Goal: Information Seeking & Learning: Learn about a topic

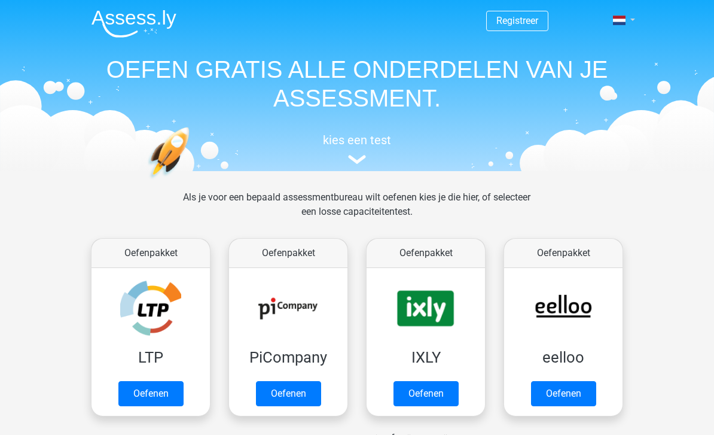
click at [618, 25] on span at bounding box center [619, 21] width 13 height 10
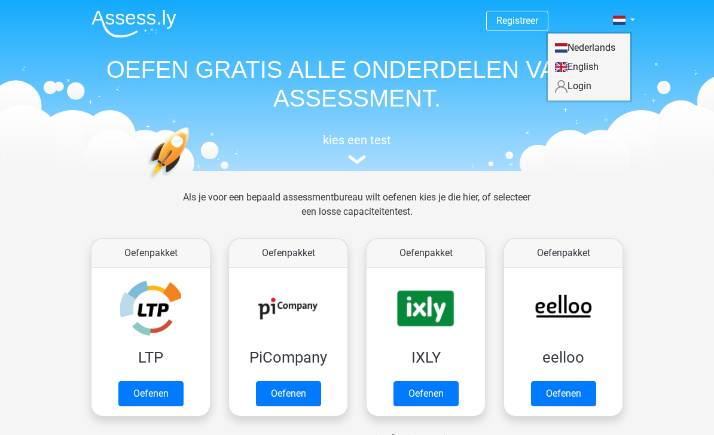
click at [583, 87] on link "Login" at bounding box center [589, 86] width 83 height 19
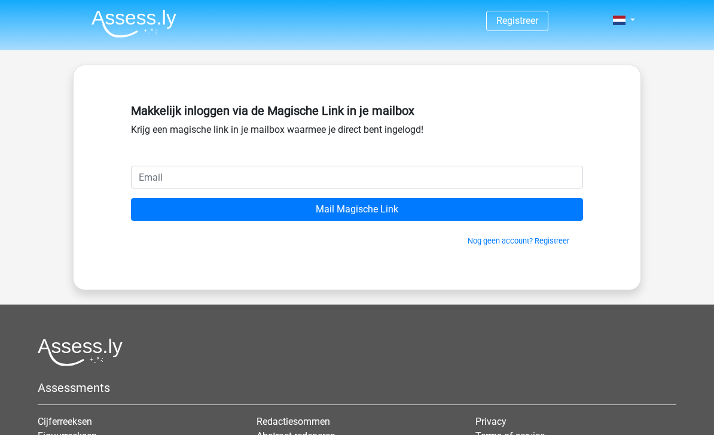
click at [349, 176] on input "email" at bounding box center [357, 177] width 452 height 23
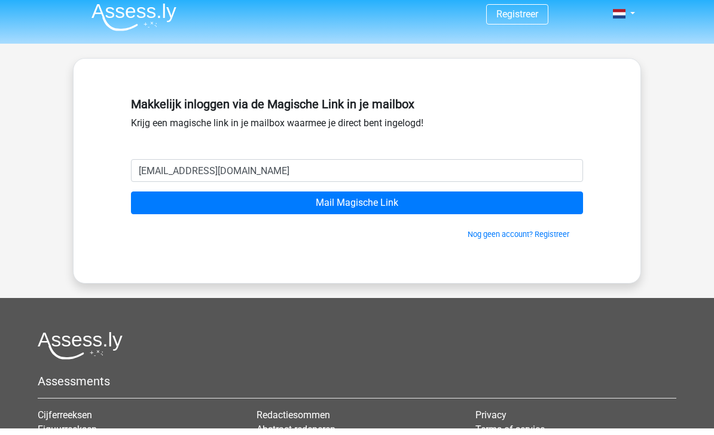
type input "[EMAIL_ADDRESS][DOMAIN_NAME]"
click at [357, 203] on input "Mail Magische Link" at bounding box center [357, 209] width 452 height 23
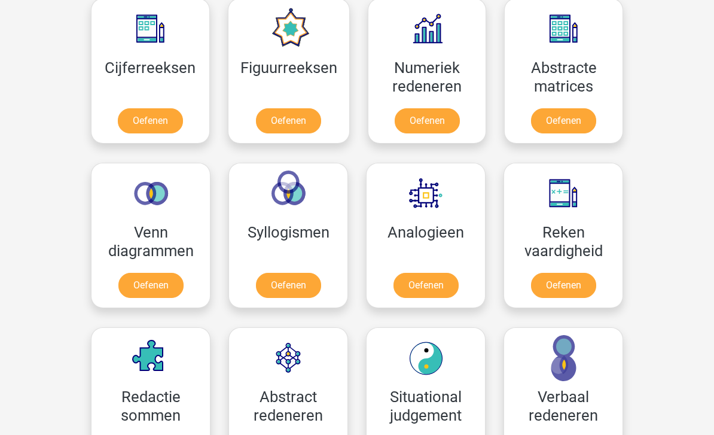
scroll to position [645, 0]
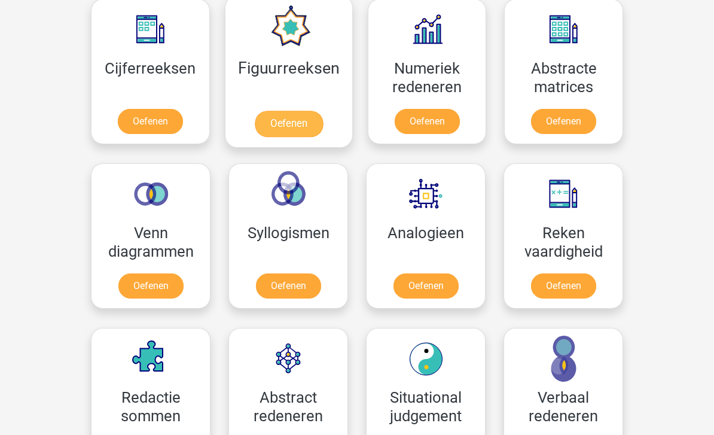
click at [300, 124] on link "Oefenen" at bounding box center [288, 124] width 68 height 26
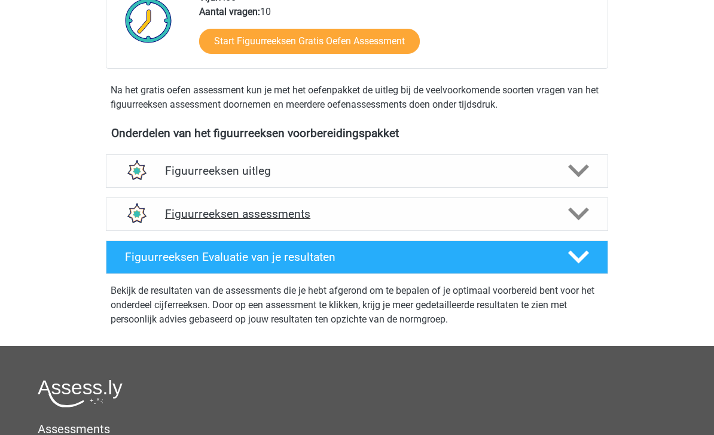
click at [427, 218] on h4 "Figuurreeksen assessments" at bounding box center [357, 214] width 384 height 14
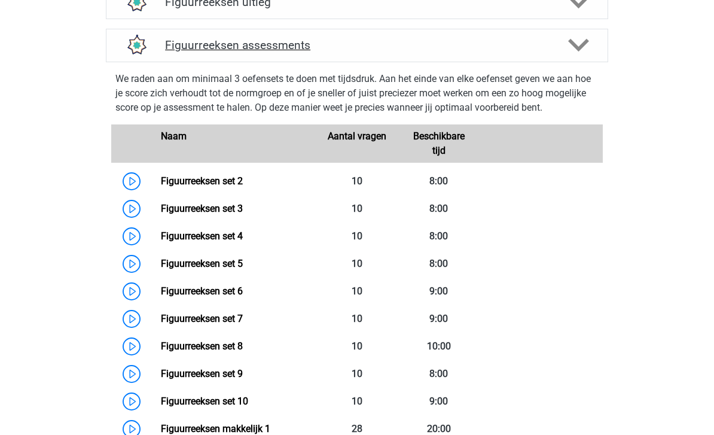
scroll to position [498, 0]
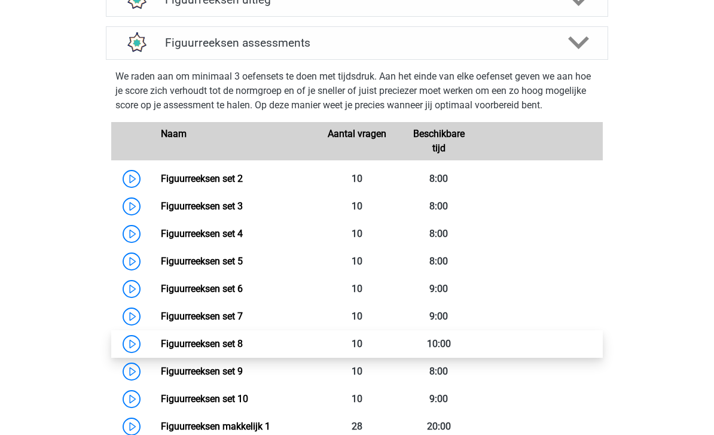
click at [241, 348] on link "Figuurreeksen set 8" at bounding box center [202, 343] width 82 height 11
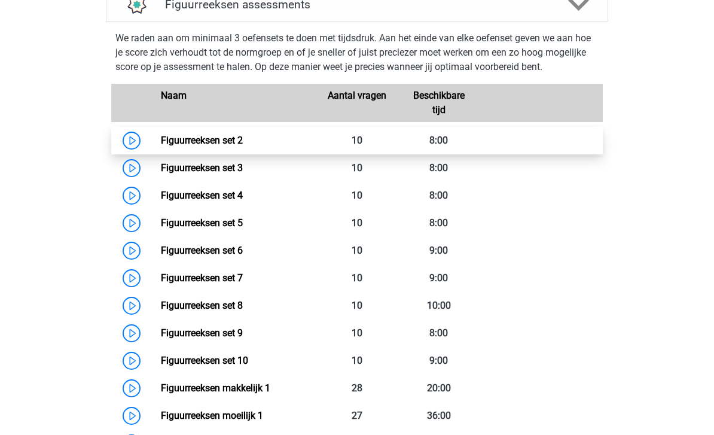
click at [243, 141] on link "Figuurreeksen set 2" at bounding box center [202, 140] width 82 height 11
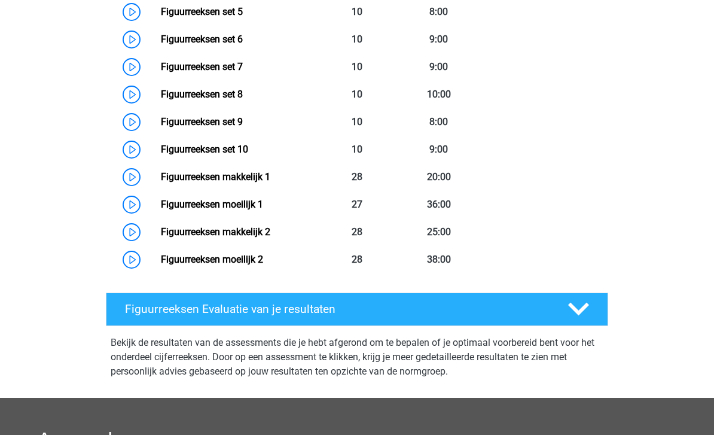
scroll to position [746, 0]
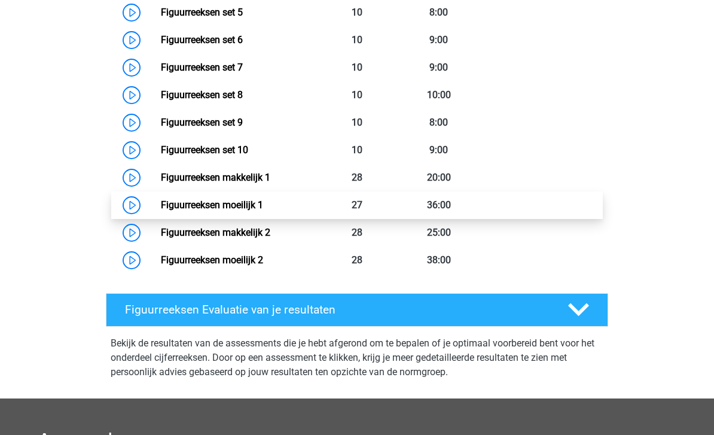
click at [263, 202] on link "Figuurreeksen moeilijk 1" at bounding box center [212, 205] width 102 height 11
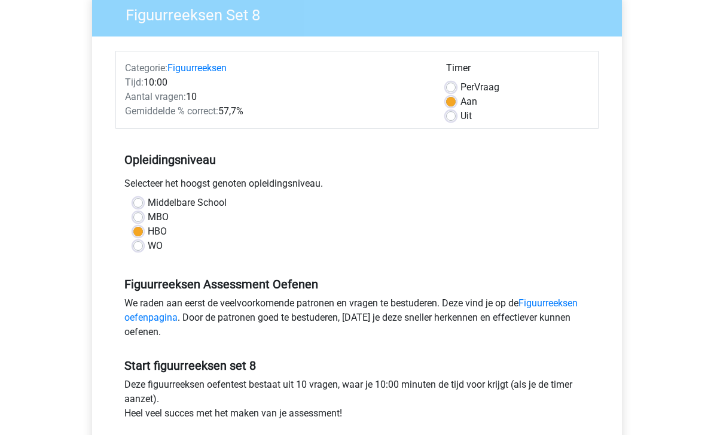
scroll to position [172, 0]
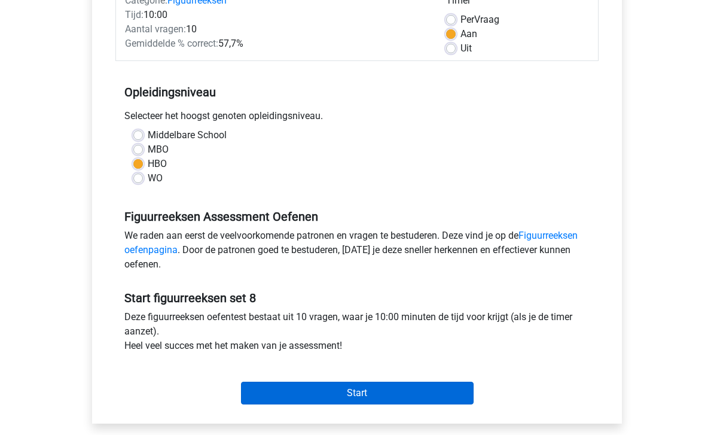
click at [309, 394] on input "Start" at bounding box center [357, 393] width 233 height 23
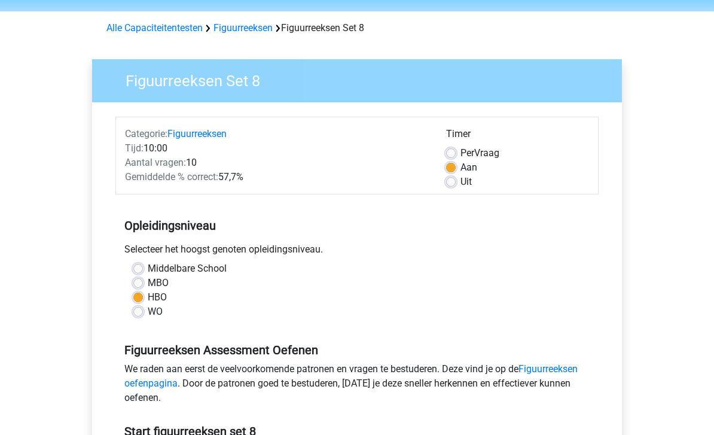
scroll to position [0, 0]
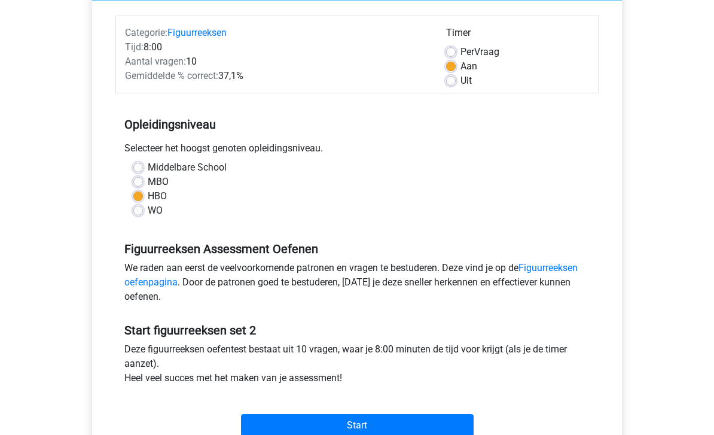
scroll to position [161, 0]
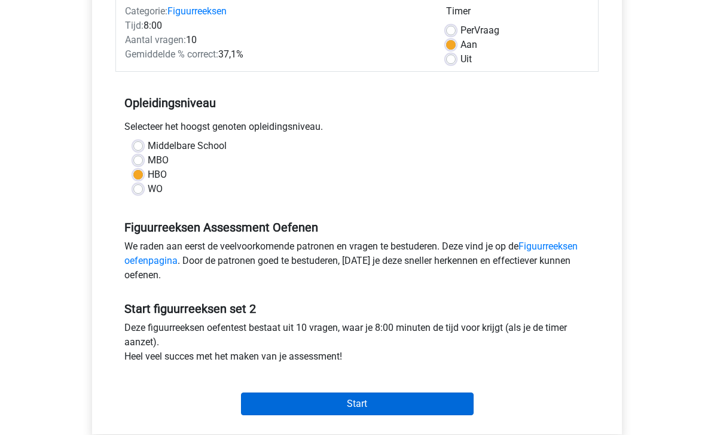
click at [307, 406] on input "Start" at bounding box center [357, 403] width 233 height 23
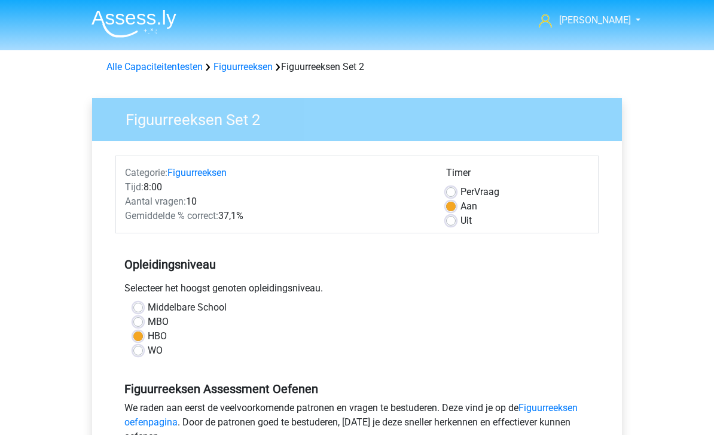
scroll to position [200, 0]
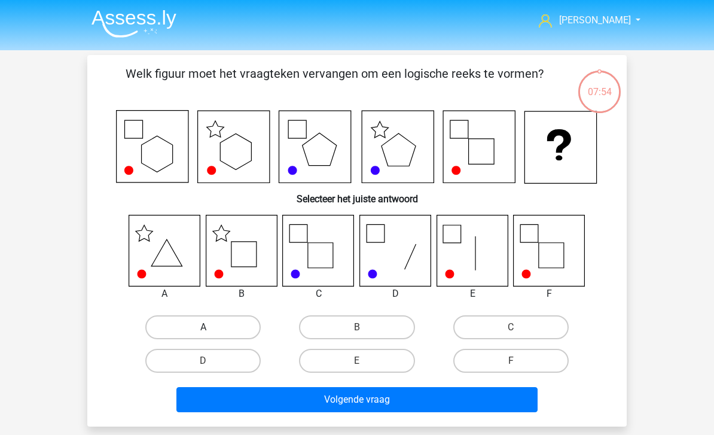
click at [200, 321] on label "A" at bounding box center [202, 327] width 115 height 24
click at [203, 327] on input "A" at bounding box center [207, 331] width 8 height 8
radio input "true"
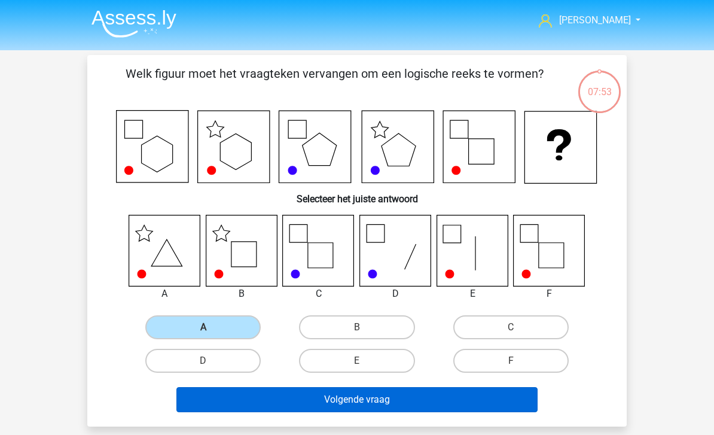
click at [261, 393] on button "Volgende vraag" at bounding box center [357, 399] width 362 height 25
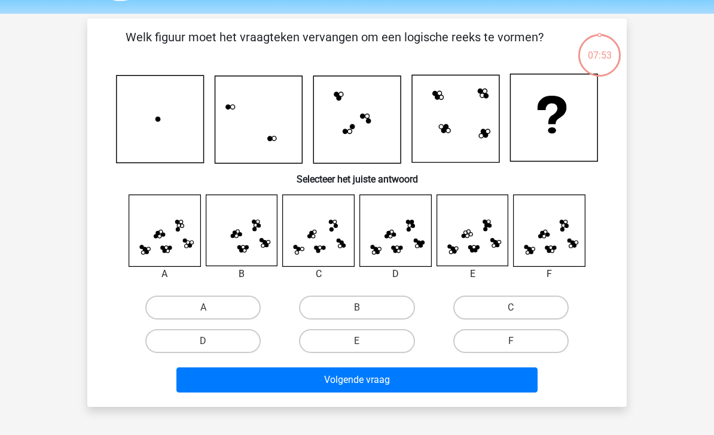
scroll to position [55, 0]
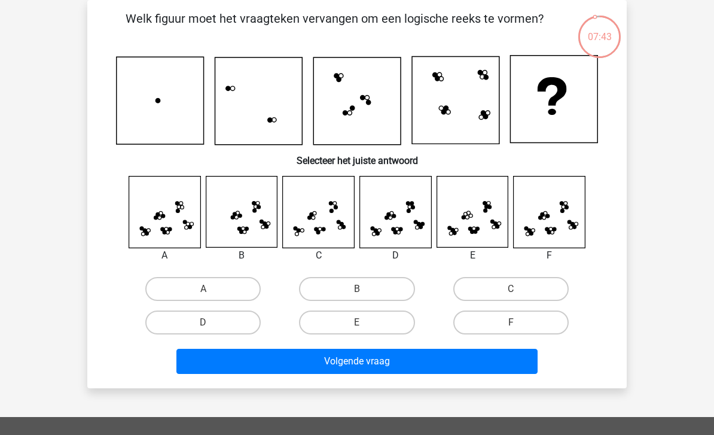
click at [546, 211] on icon at bounding box center [549, 211] width 71 height 71
click at [543, 226] on icon at bounding box center [549, 211] width 71 height 71
click at [493, 322] on label "F" at bounding box center [510, 322] width 115 height 24
click at [511, 322] on input "F" at bounding box center [515, 326] width 8 height 8
radio input "true"
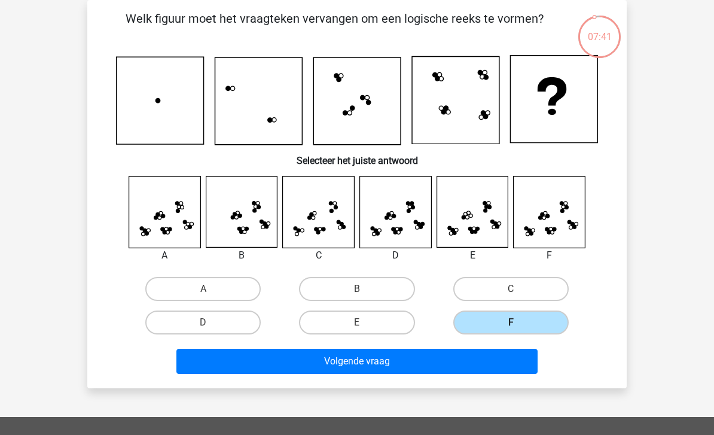
click at [463, 322] on label "F" at bounding box center [510, 322] width 115 height 24
click at [511, 322] on input "F" at bounding box center [515, 326] width 8 height 8
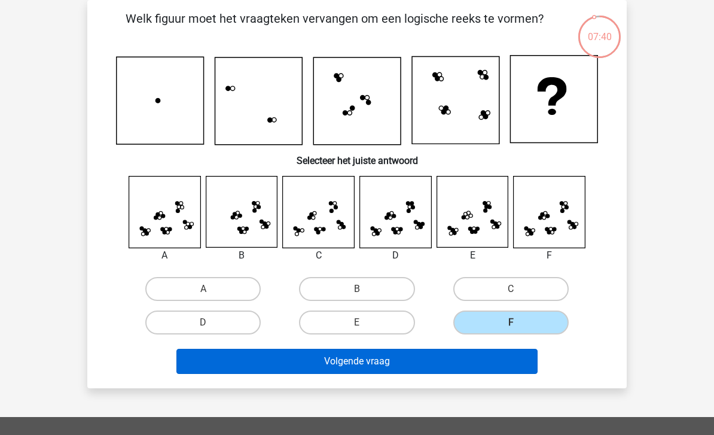
click at [374, 361] on button "Volgende vraag" at bounding box center [357, 361] width 362 height 25
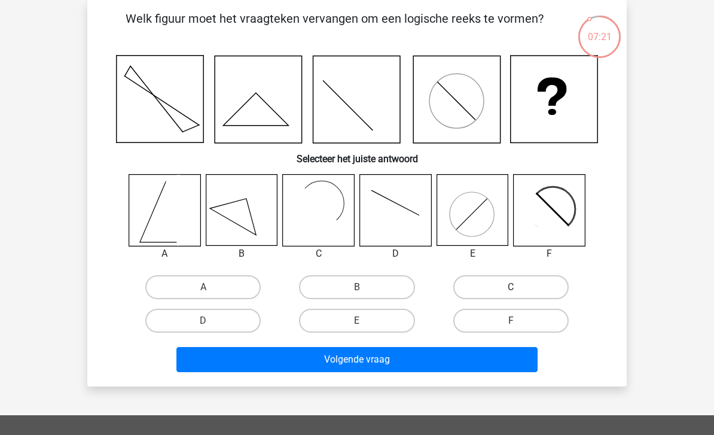
click at [519, 296] on label "C" at bounding box center [510, 287] width 115 height 24
click at [518, 295] on input "C" at bounding box center [515, 291] width 8 height 8
radio input "true"
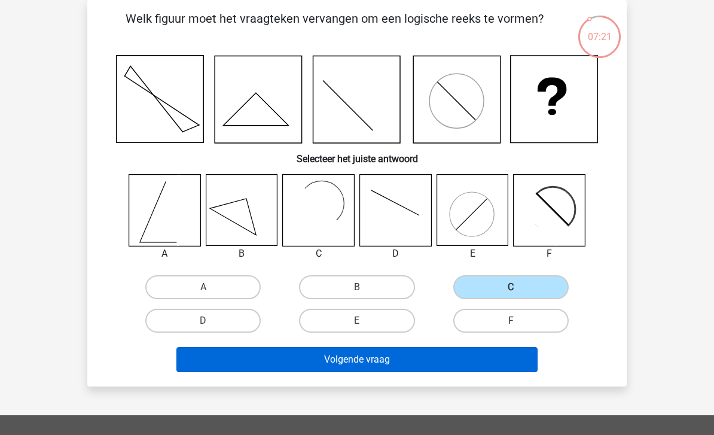
click at [368, 359] on button "Volgende vraag" at bounding box center [357, 359] width 362 height 25
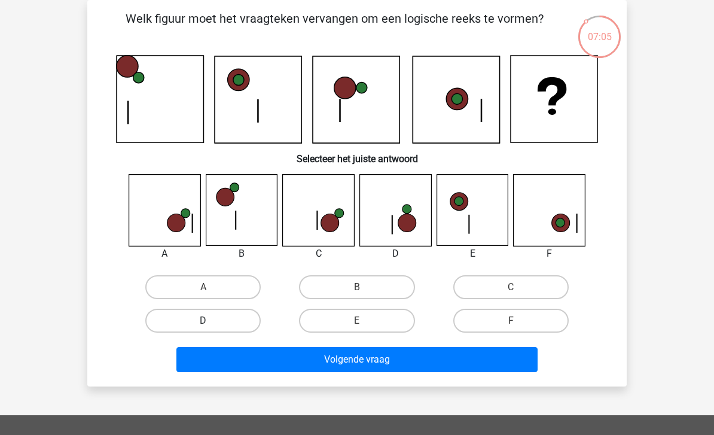
click at [213, 318] on label "D" at bounding box center [202, 321] width 115 height 24
click at [211, 321] on input "D" at bounding box center [207, 325] width 8 height 8
radio input "true"
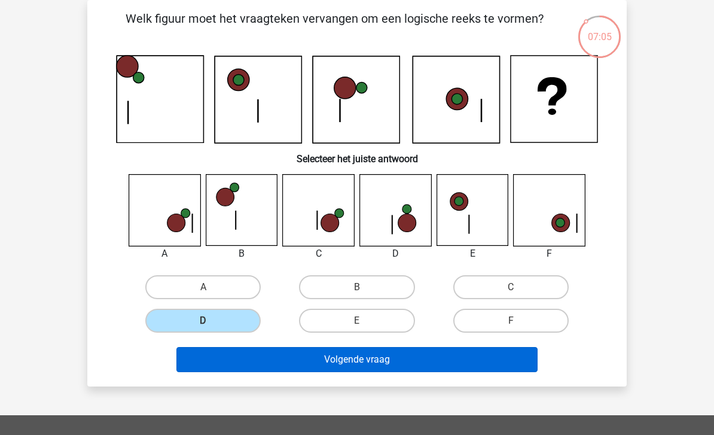
click at [274, 353] on button "Volgende vraag" at bounding box center [357, 359] width 362 height 25
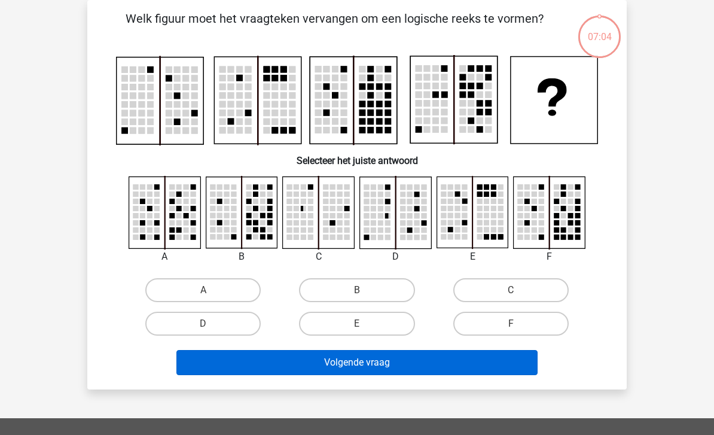
click at [309, 368] on button "Volgende vraag" at bounding box center [357, 362] width 362 height 25
click at [303, 355] on button "Volgende vraag" at bounding box center [357, 362] width 362 height 25
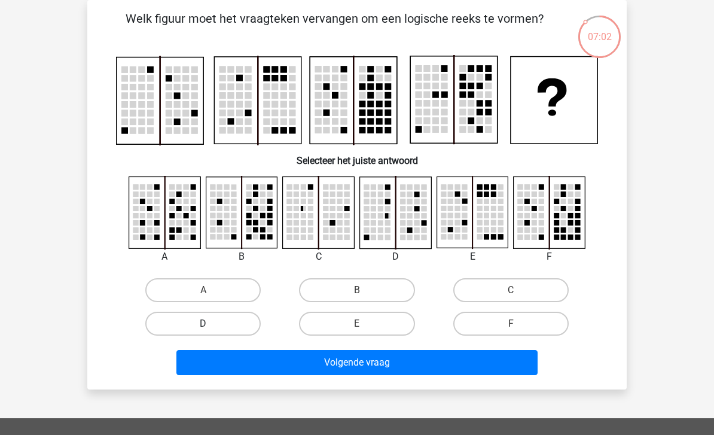
click at [213, 327] on label "D" at bounding box center [202, 324] width 115 height 24
click at [211, 327] on input "D" at bounding box center [207, 328] width 8 height 8
radio input "true"
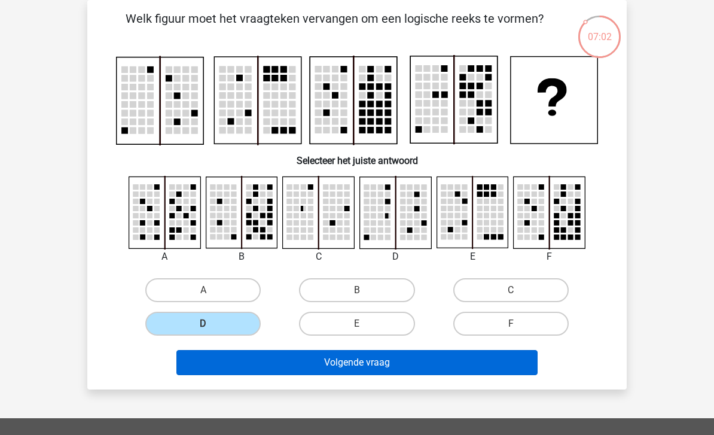
click at [273, 374] on button "Volgende vraag" at bounding box center [357, 362] width 362 height 25
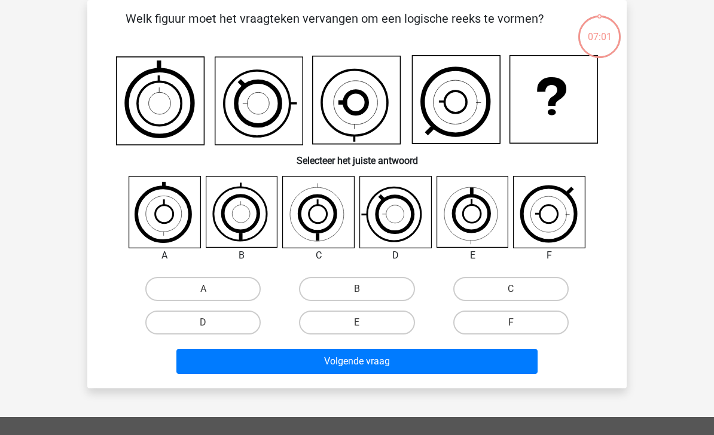
scroll to position [0, 0]
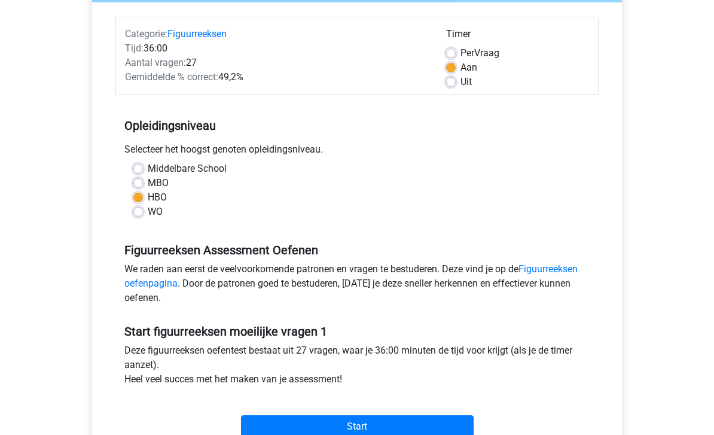
scroll to position [168, 0]
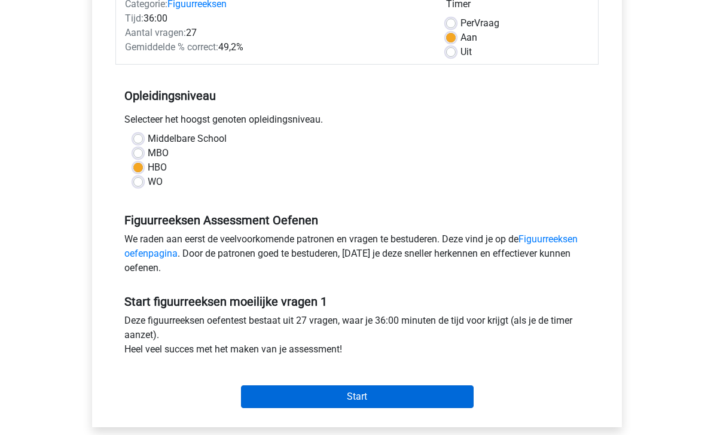
click at [306, 401] on input "Start" at bounding box center [357, 397] width 233 height 23
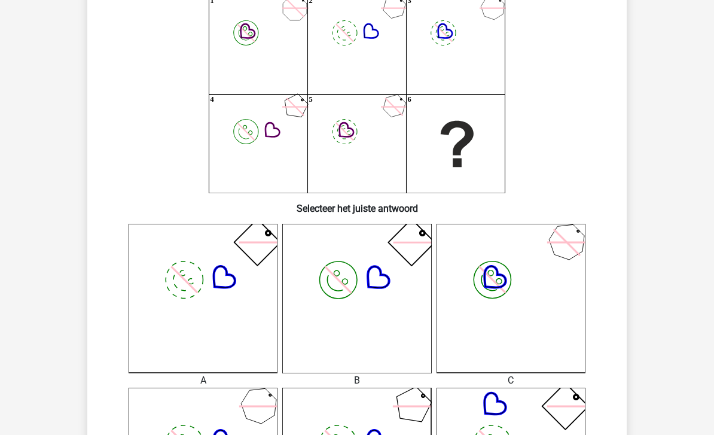
scroll to position [114, 0]
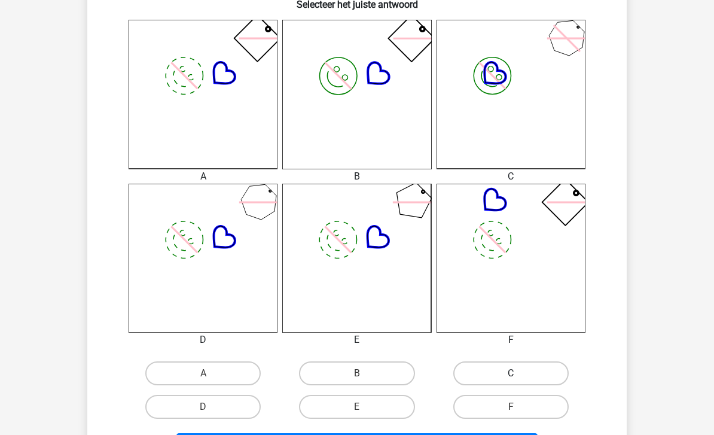
click at [496, 372] on label "C" at bounding box center [510, 374] width 115 height 24
click at [511, 374] on input "C" at bounding box center [515, 378] width 8 height 8
radio input "true"
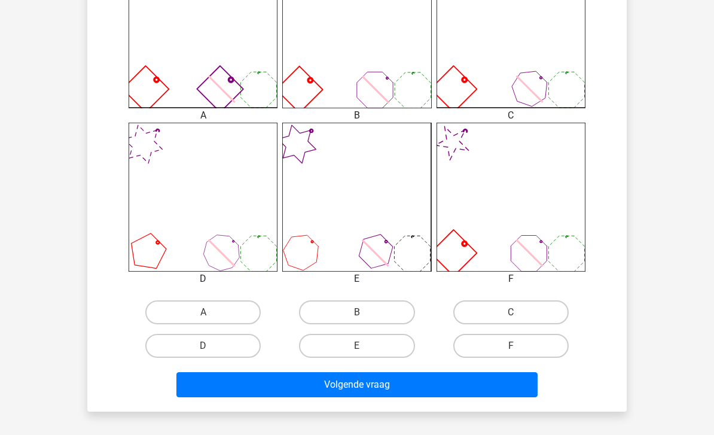
scroll to position [379, 0]
click at [368, 348] on label "E" at bounding box center [356, 346] width 115 height 24
click at [365, 348] on input "E" at bounding box center [361, 350] width 8 height 8
radio input "true"
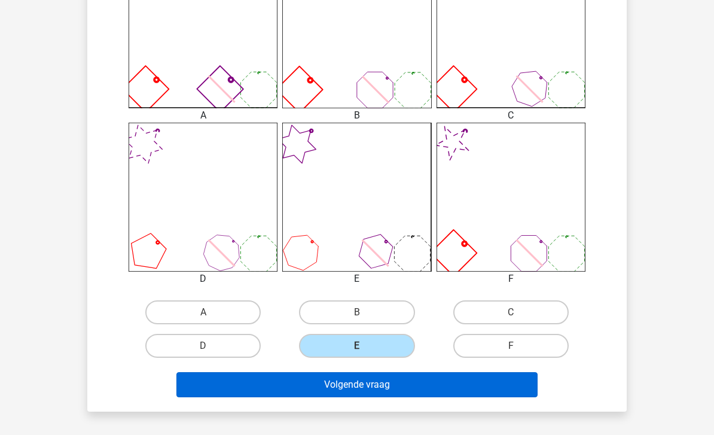
click at [342, 383] on button "Volgende vraag" at bounding box center [357, 384] width 362 height 25
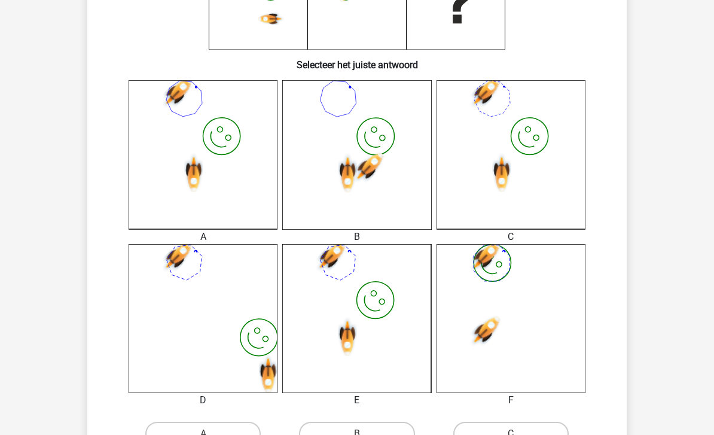
scroll to position [273, 0]
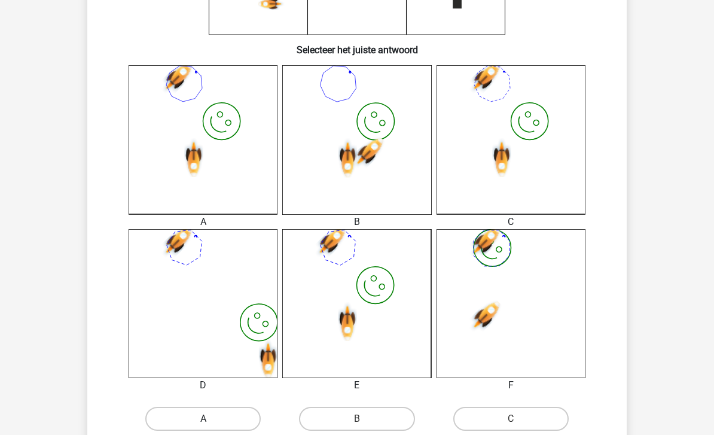
click at [235, 415] on label "A" at bounding box center [202, 419] width 115 height 24
click at [211, 419] on input "A" at bounding box center [207, 423] width 8 height 8
radio input "true"
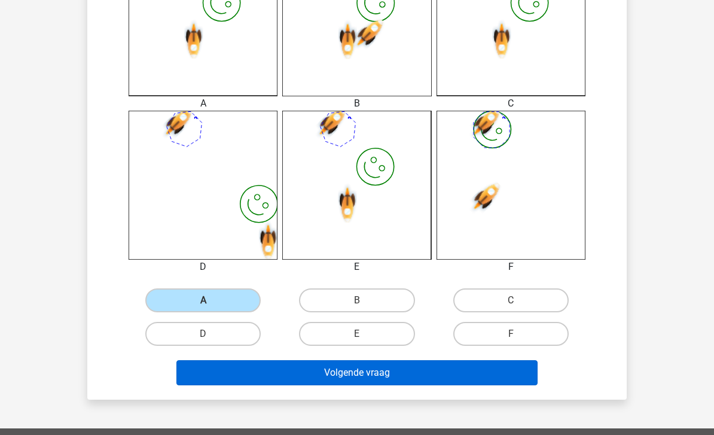
click at [324, 371] on button "Volgende vraag" at bounding box center [357, 372] width 362 height 25
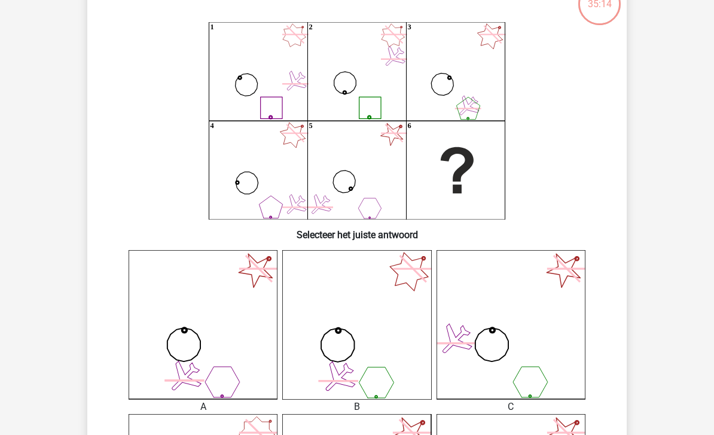
scroll to position [0, 0]
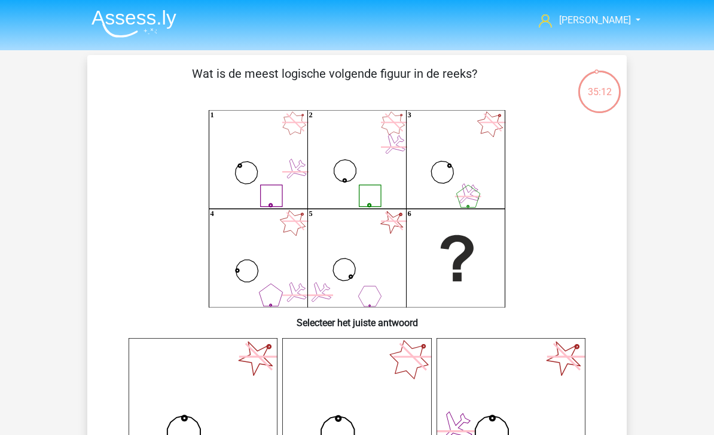
click at [140, 10] on img at bounding box center [133, 24] width 85 height 28
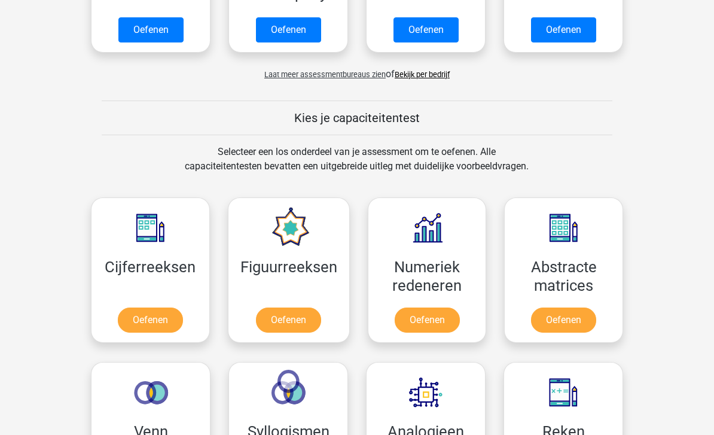
scroll to position [414, 0]
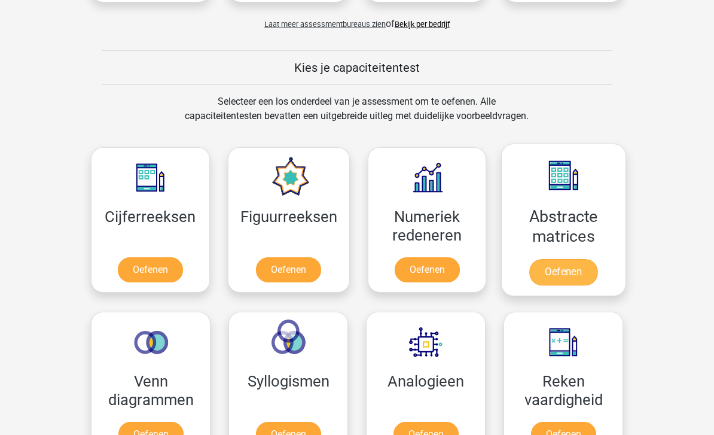
click at [554, 265] on link "Oefenen" at bounding box center [563, 272] width 68 height 26
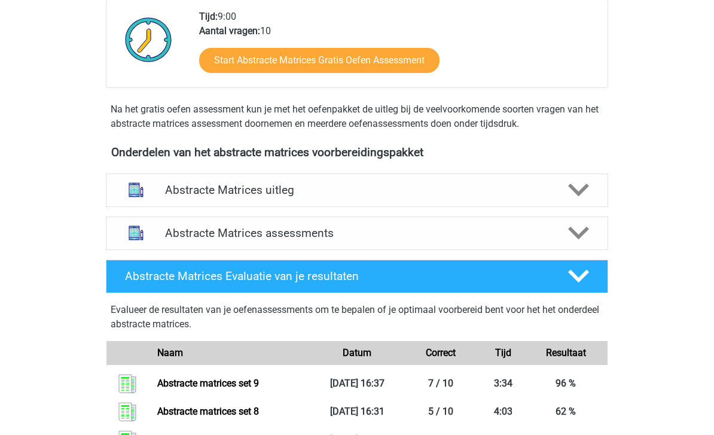
scroll to position [323, 0]
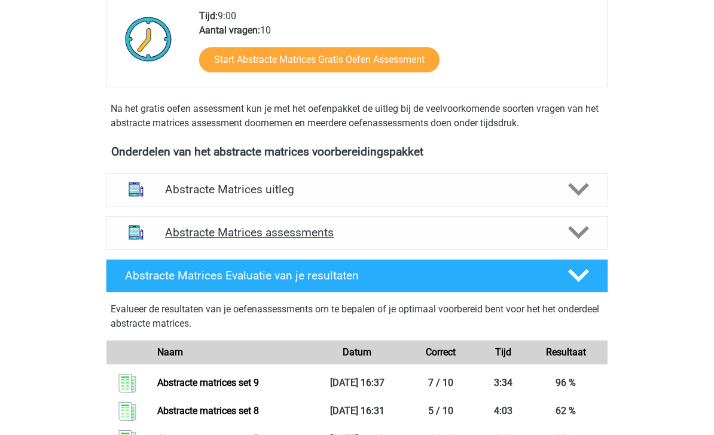
click at [420, 227] on h4 "Abstracte Matrices assessments" at bounding box center [357, 232] width 384 height 14
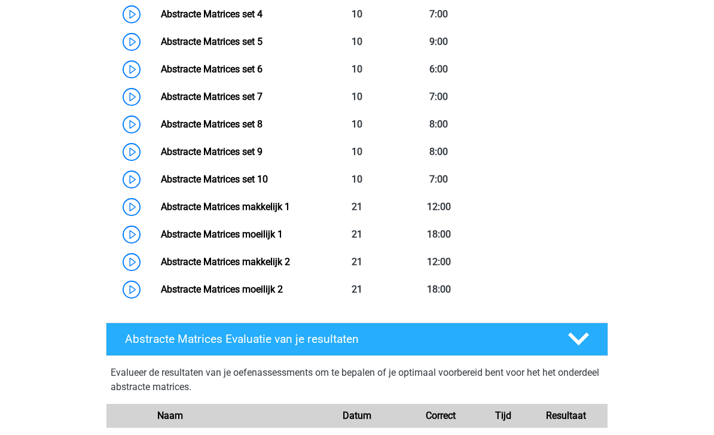
scroll to position [748, 0]
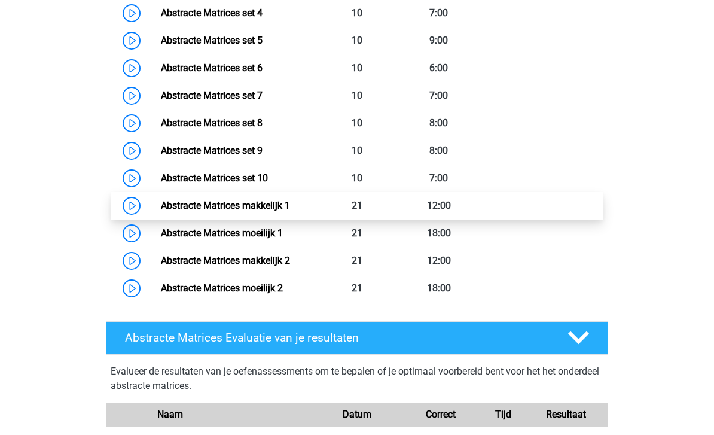
click at [255, 205] on link "Abstracte Matrices makkelijk 1" at bounding box center [225, 205] width 129 height 11
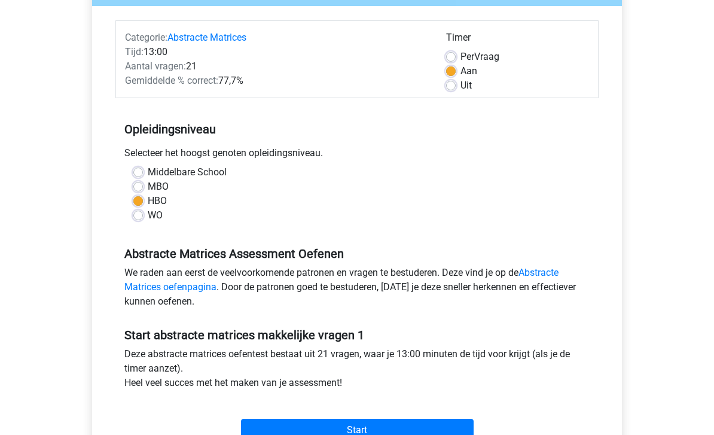
scroll to position [134, 0]
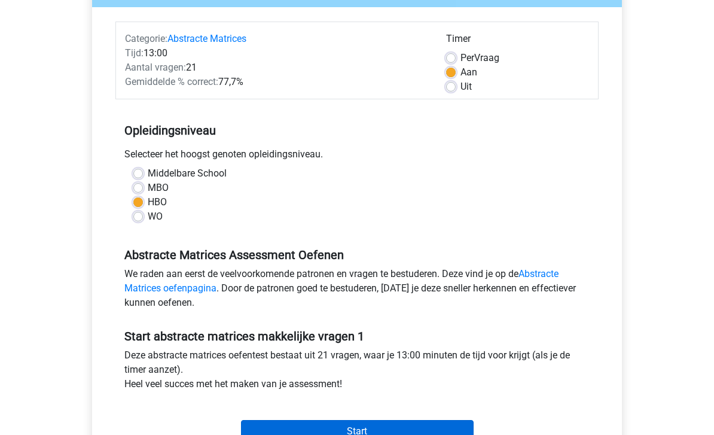
click at [289, 434] on input "Start" at bounding box center [357, 431] width 233 height 23
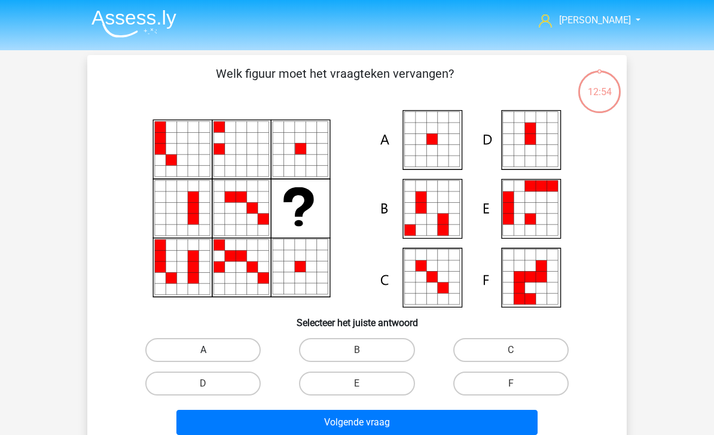
click at [236, 352] on label "A" at bounding box center [202, 350] width 115 height 24
click at [211, 352] on input "A" at bounding box center [207, 354] width 8 height 8
radio input "true"
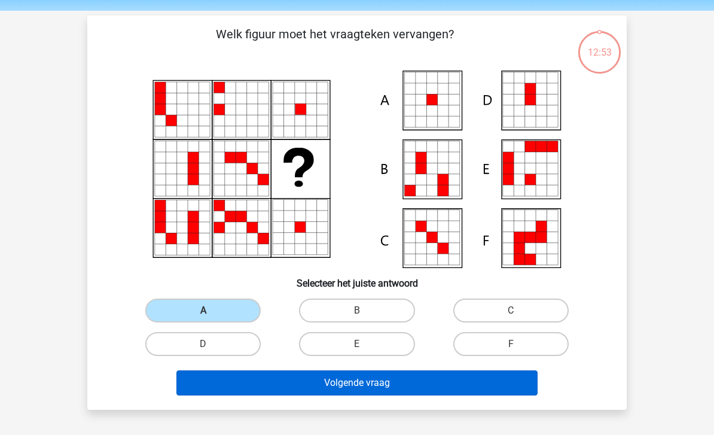
click at [295, 385] on button "Volgende vraag" at bounding box center [357, 383] width 362 height 25
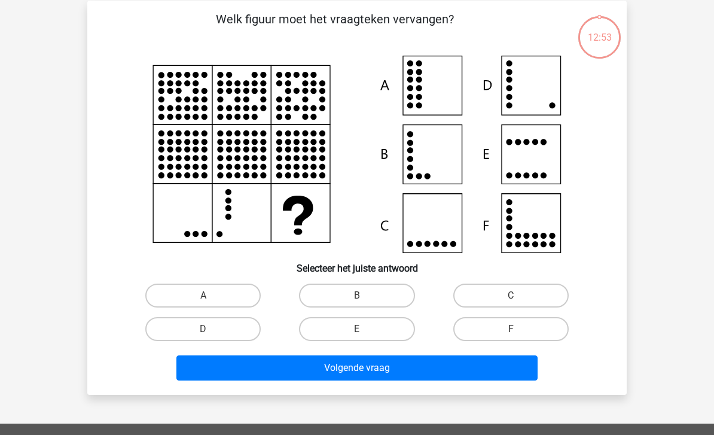
scroll to position [55, 0]
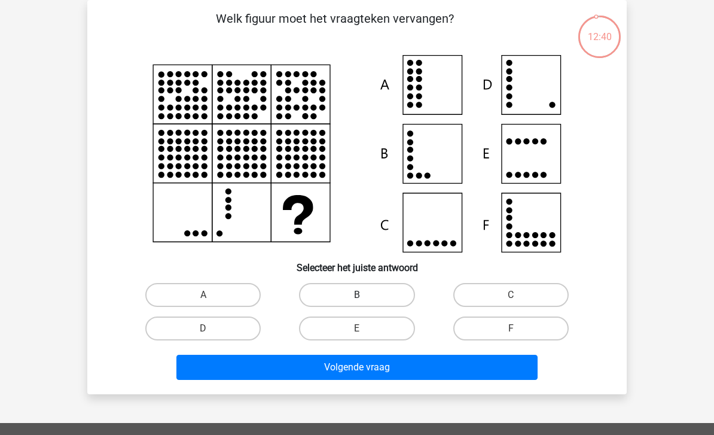
click at [347, 298] on label "B" at bounding box center [356, 295] width 115 height 24
click at [357, 298] on input "B" at bounding box center [361, 299] width 8 height 8
radio input "true"
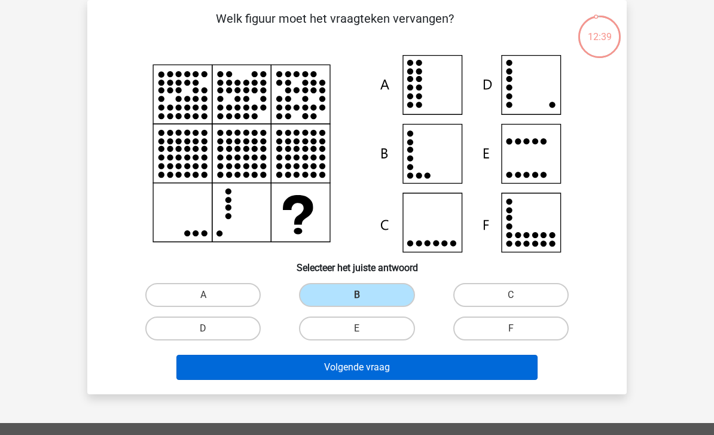
click at [316, 359] on button "Volgende vraag" at bounding box center [357, 367] width 362 height 25
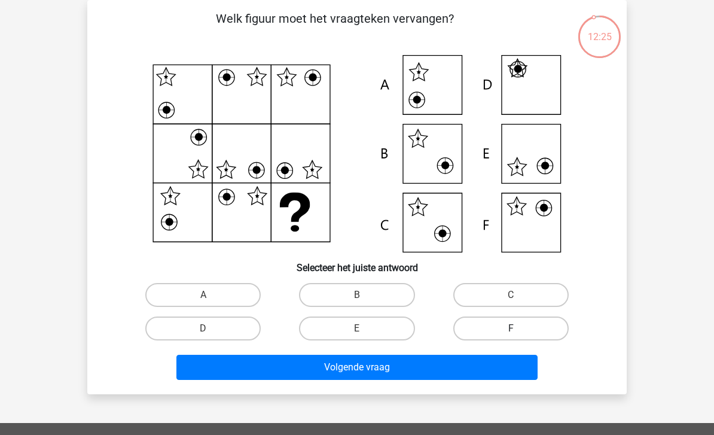
click at [509, 335] on label "F" at bounding box center [510, 328] width 115 height 24
click at [511, 335] on input "F" at bounding box center [515, 332] width 8 height 8
radio input "true"
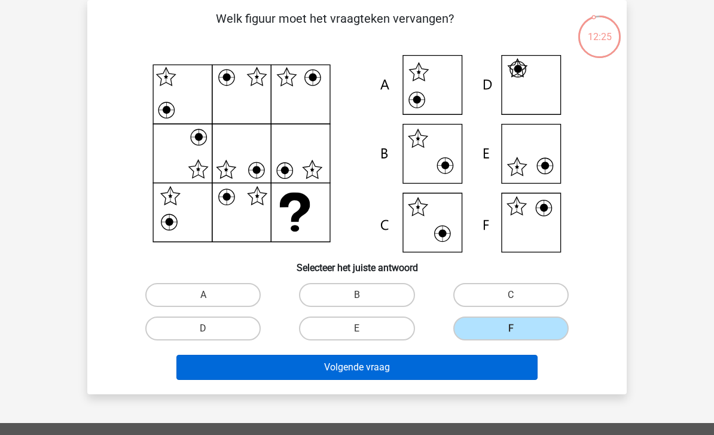
click at [421, 366] on button "Volgende vraag" at bounding box center [357, 367] width 362 height 25
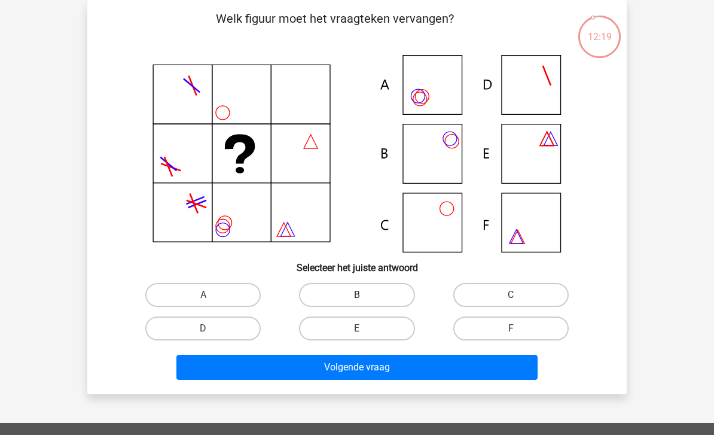
click at [385, 283] on label "B" at bounding box center [356, 295] width 115 height 24
click at [365, 295] on input "B" at bounding box center [361, 299] width 8 height 8
radio input "true"
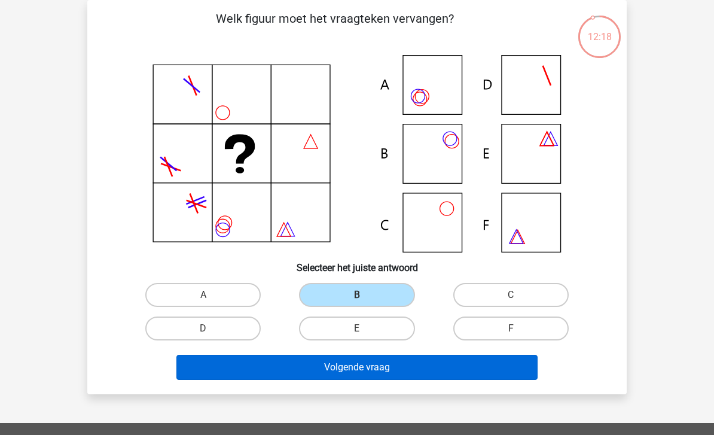
click at [352, 362] on button "Volgende vraag" at bounding box center [357, 367] width 362 height 25
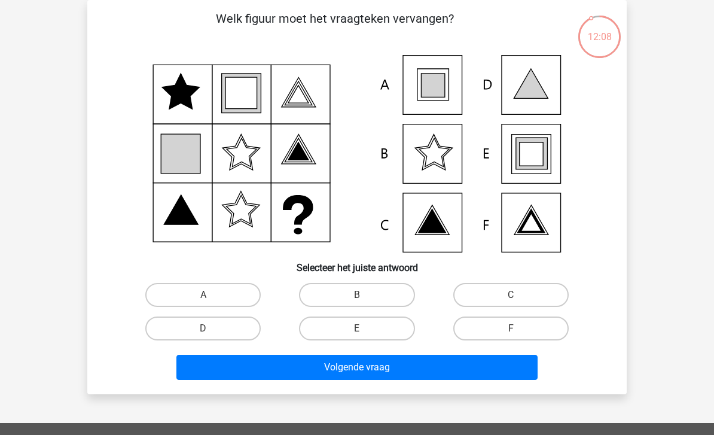
click at [410, 316] on div "E" at bounding box center [357, 328] width 144 height 24
click at [231, 303] on label "A" at bounding box center [202, 295] width 115 height 24
click at [211, 303] on input "A" at bounding box center [207, 299] width 8 height 8
radio input "true"
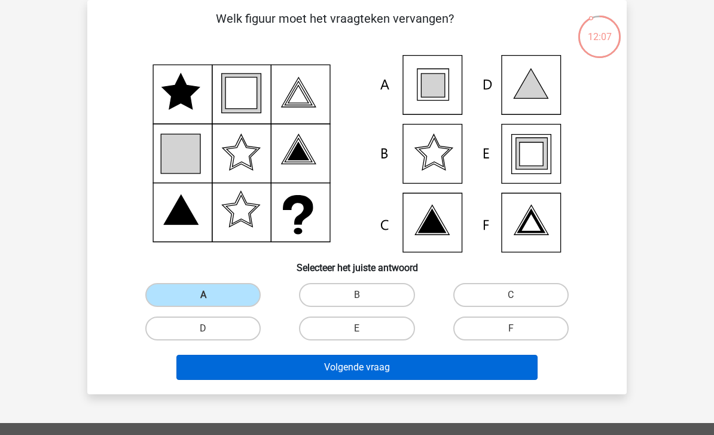
click at [286, 364] on button "Volgende vraag" at bounding box center [357, 367] width 362 height 25
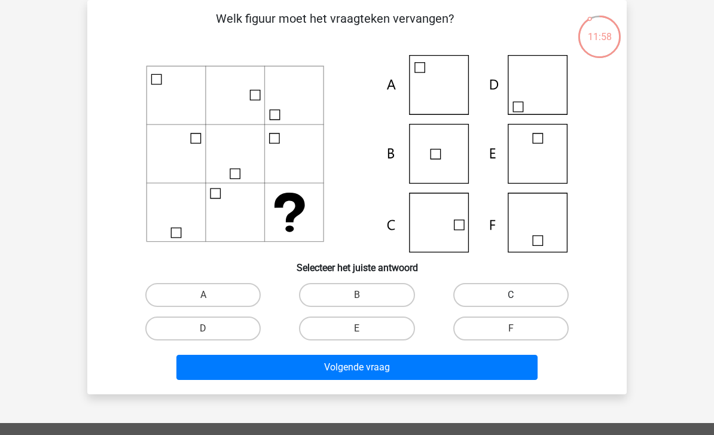
click at [495, 284] on label "C" at bounding box center [510, 295] width 115 height 24
click at [511, 295] on input "C" at bounding box center [515, 299] width 8 height 8
radio input "true"
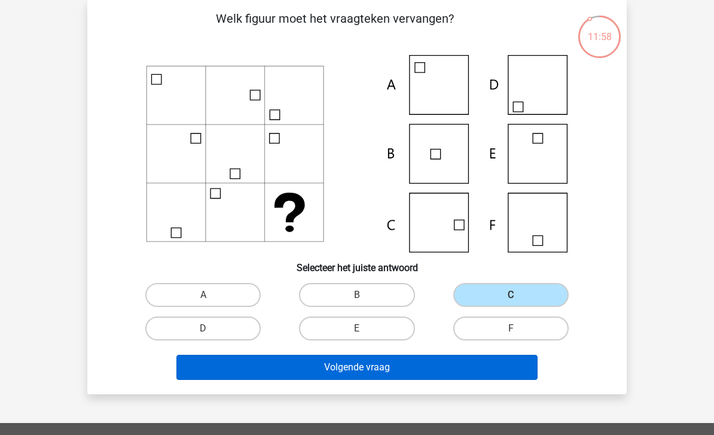
click at [368, 366] on button "Volgende vraag" at bounding box center [357, 367] width 362 height 25
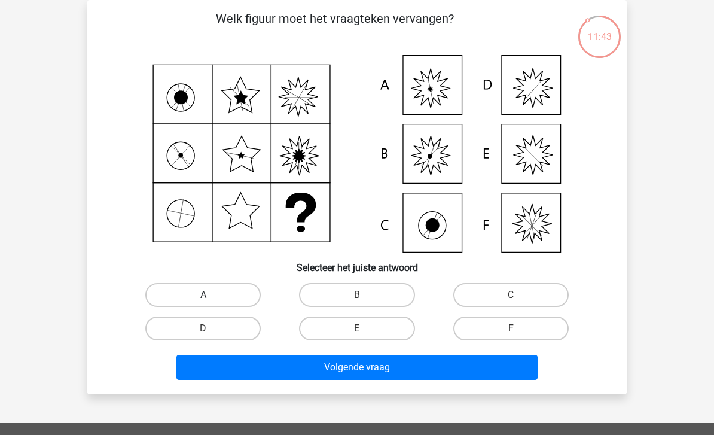
click at [219, 300] on label "A" at bounding box center [202, 295] width 115 height 24
click at [211, 300] on input "A" at bounding box center [207, 299] width 8 height 8
radio input "true"
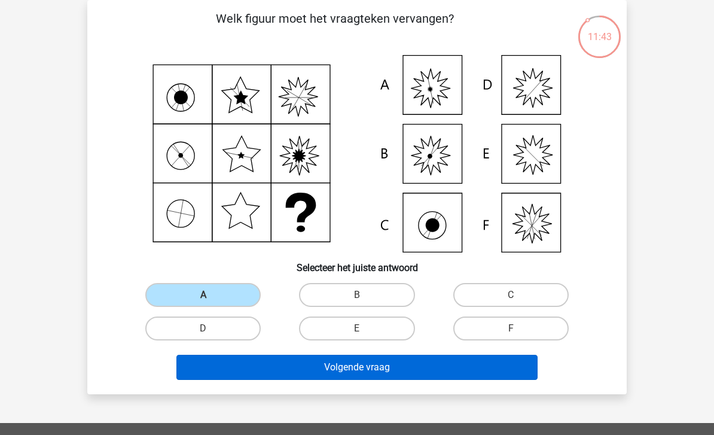
click at [299, 366] on button "Volgende vraag" at bounding box center [357, 367] width 362 height 25
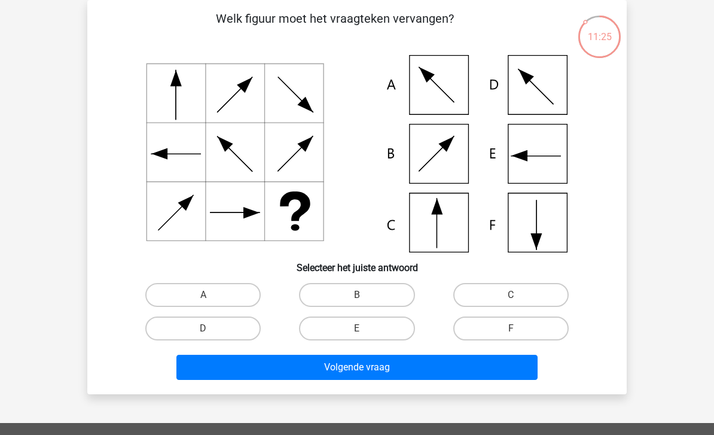
click at [513, 313] on div "F" at bounding box center [511, 328] width 154 height 33
click at [505, 328] on label "F" at bounding box center [510, 328] width 115 height 24
click at [511, 328] on input "F" at bounding box center [515, 332] width 8 height 8
radio input "true"
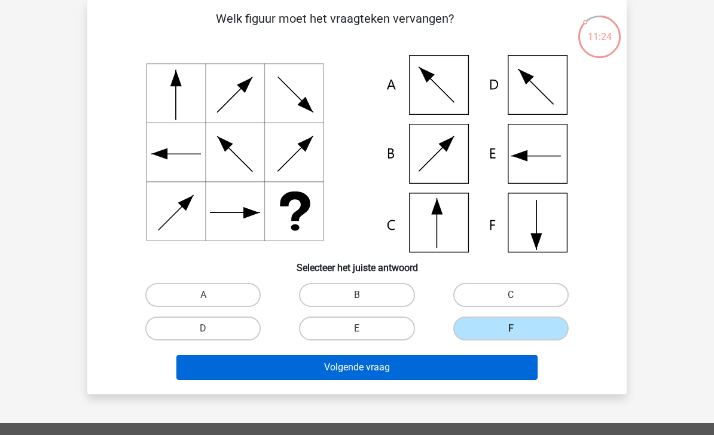
click at [460, 373] on button "Volgende vraag" at bounding box center [357, 367] width 362 height 25
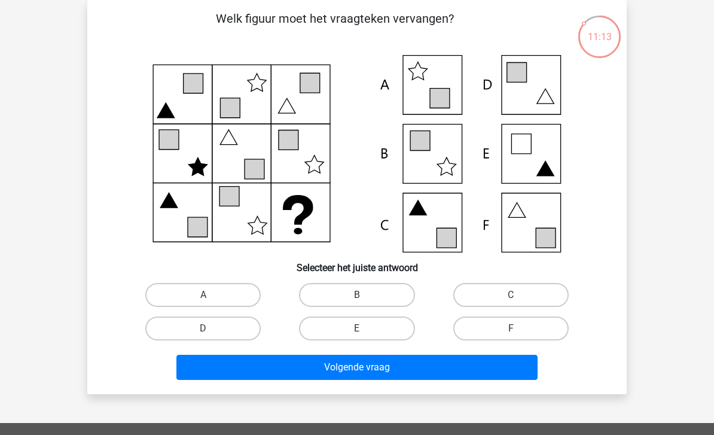
click at [515, 332] on input "F" at bounding box center [515, 332] width 8 height 8
radio input "true"
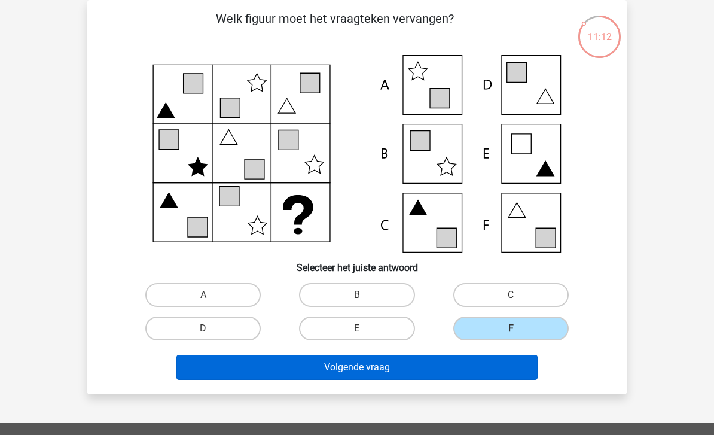
click at [471, 370] on button "Volgende vraag" at bounding box center [357, 367] width 362 height 25
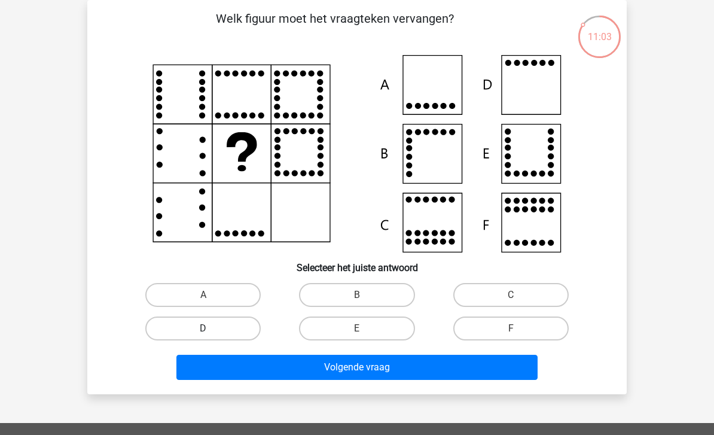
click at [222, 318] on label "D" at bounding box center [202, 328] width 115 height 24
click at [211, 328] on input "D" at bounding box center [207, 332] width 8 height 8
radio input "true"
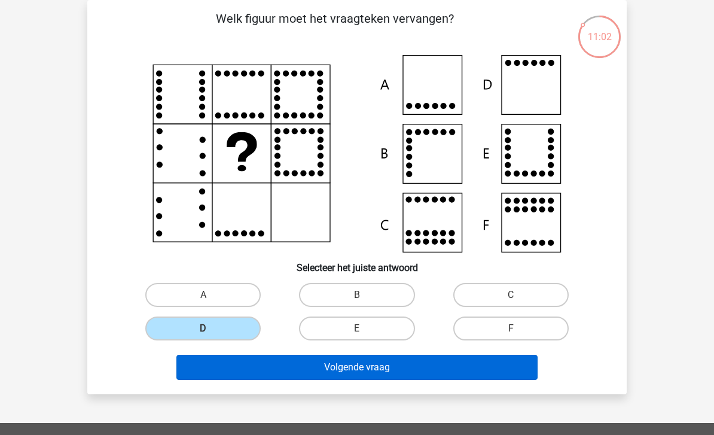
click at [301, 361] on button "Volgende vraag" at bounding box center [357, 367] width 362 height 25
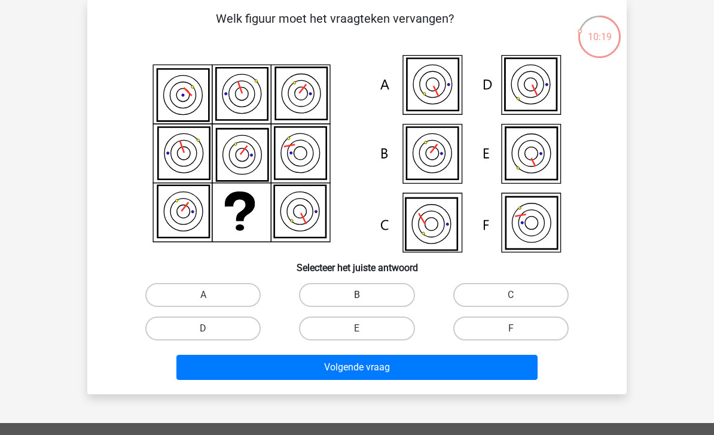
click at [377, 298] on label "B" at bounding box center [356, 295] width 115 height 24
click at [365, 298] on input "B" at bounding box center [361, 299] width 8 height 8
radio input "true"
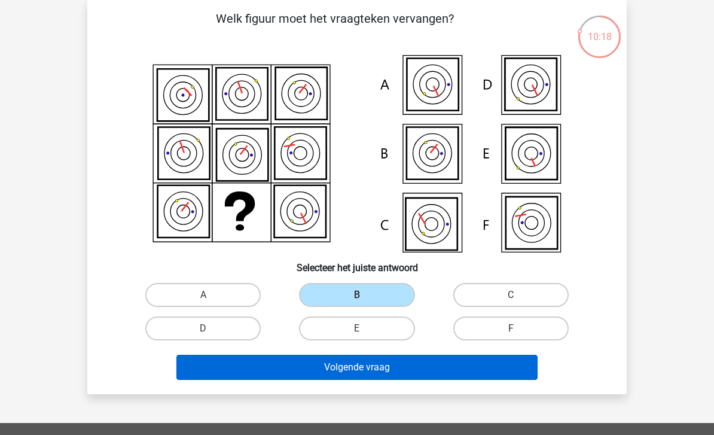
click at [384, 361] on button "Volgende vraag" at bounding box center [357, 367] width 362 height 25
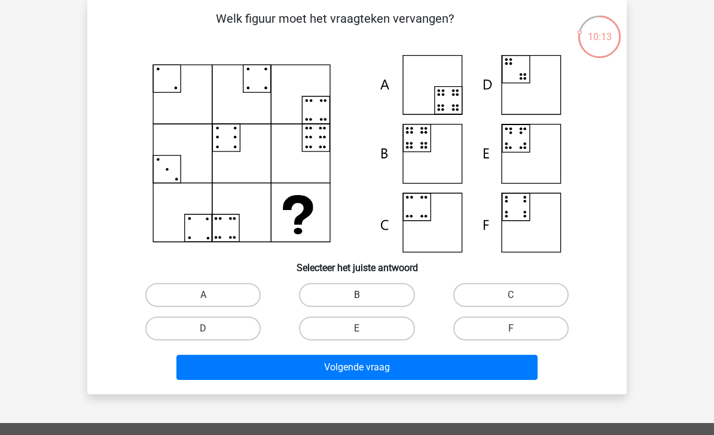
click at [372, 292] on label "B" at bounding box center [356, 295] width 115 height 24
click at [365, 295] on input "B" at bounding box center [361, 299] width 8 height 8
radio input "true"
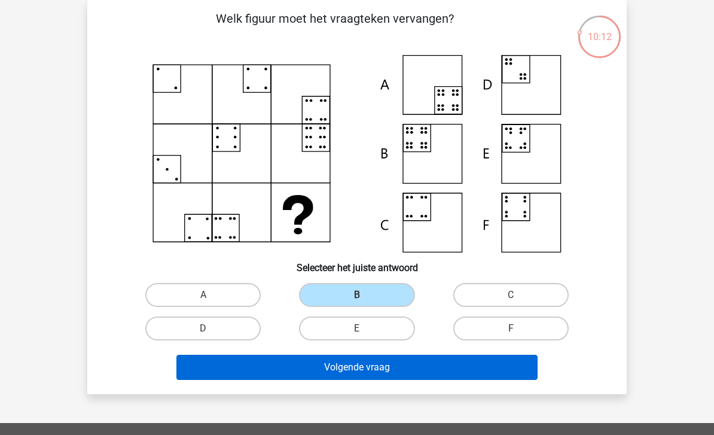
click at [359, 367] on button "Volgende vraag" at bounding box center [357, 367] width 362 height 25
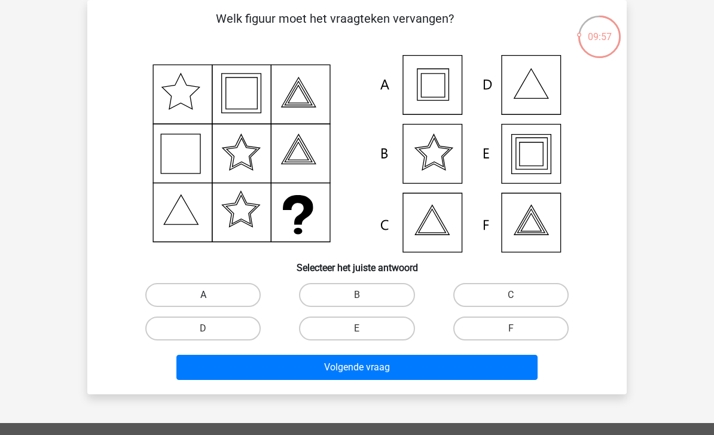
click at [234, 306] on label "A" at bounding box center [202, 295] width 115 height 24
click at [211, 303] on input "A" at bounding box center [207, 299] width 8 height 8
radio input "true"
click at [248, 291] on label "A" at bounding box center [202, 295] width 115 height 24
click at [211, 295] on input "A" at bounding box center [207, 299] width 8 height 8
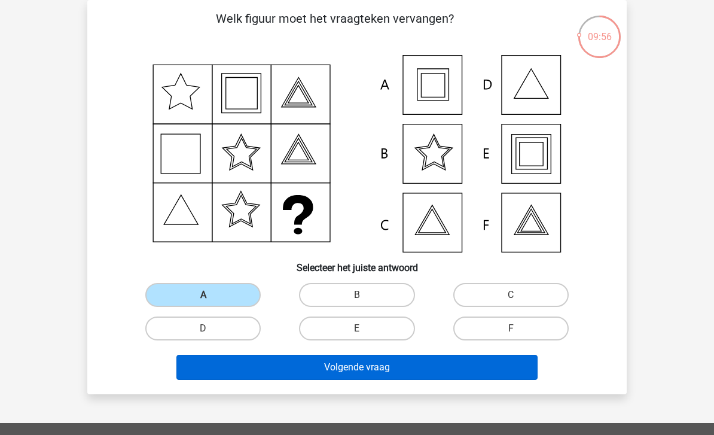
click at [291, 373] on button "Volgende vraag" at bounding box center [357, 367] width 362 height 25
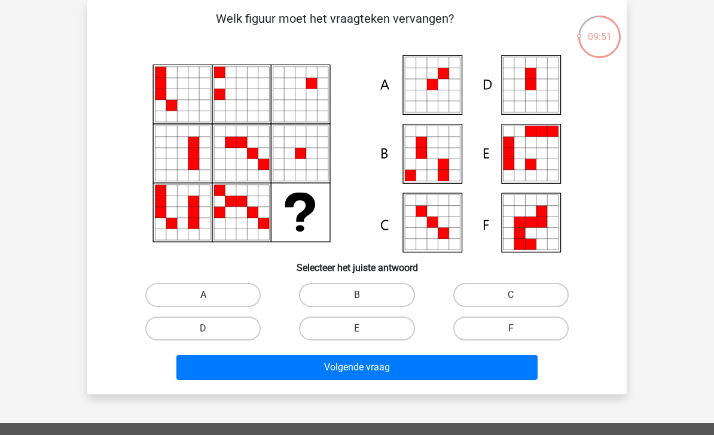
click at [233, 297] on label "A" at bounding box center [202, 295] width 115 height 24
click at [211, 297] on input "A" at bounding box center [207, 299] width 8 height 8
radio input "true"
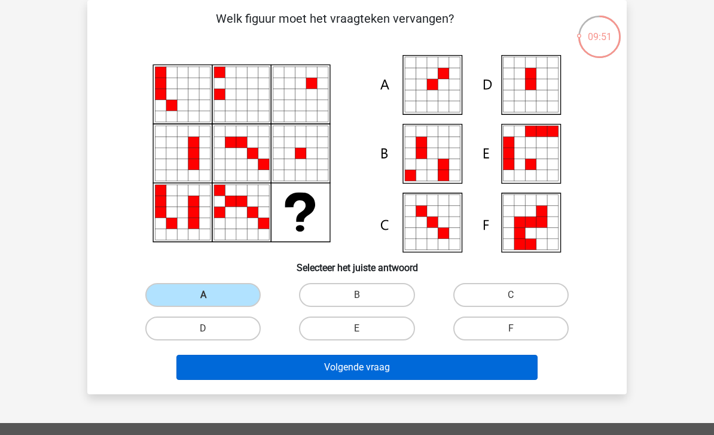
click at [274, 368] on button "Volgende vraag" at bounding box center [357, 367] width 362 height 25
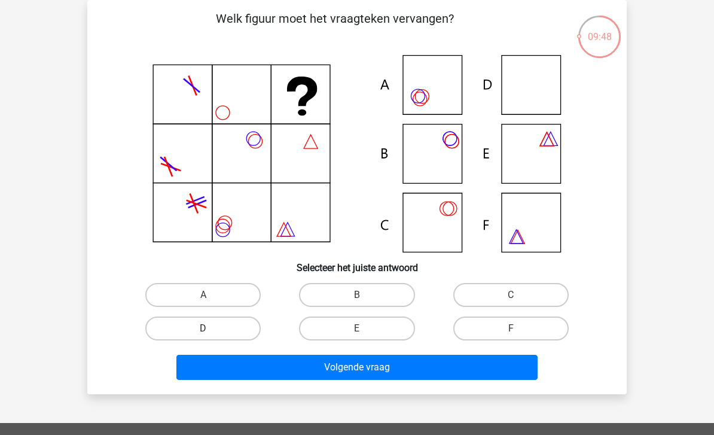
click at [244, 323] on label "D" at bounding box center [202, 328] width 115 height 24
click at [211, 328] on input "D" at bounding box center [207, 332] width 8 height 8
radio input "true"
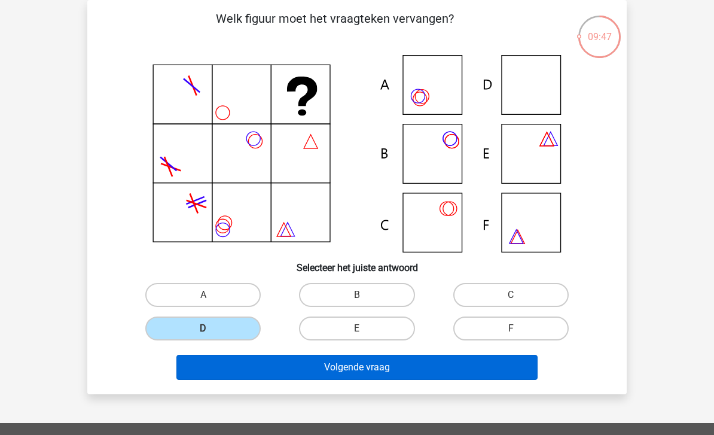
click at [302, 362] on button "Volgende vraag" at bounding box center [357, 367] width 362 height 25
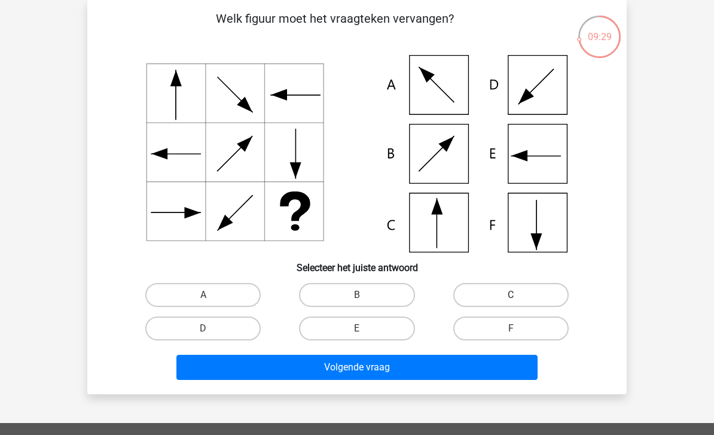
click at [506, 294] on label "C" at bounding box center [510, 295] width 115 height 24
click at [511, 295] on input "C" at bounding box center [515, 299] width 8 height 8
radio input "true"
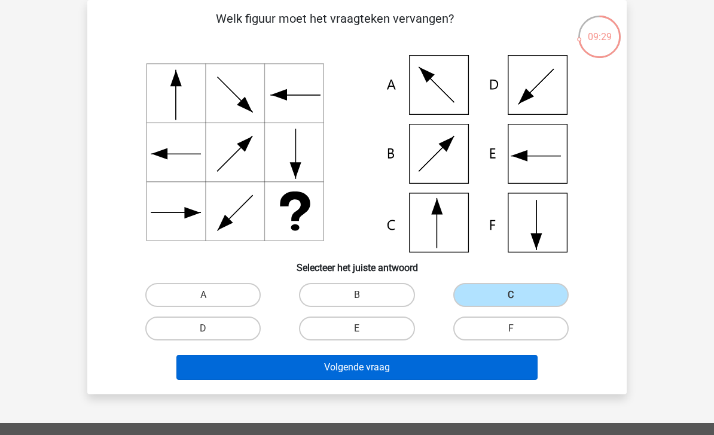
click at [404, 367] on button "Volgende vraag" at bounding box center [357, 367] width 362 height 25
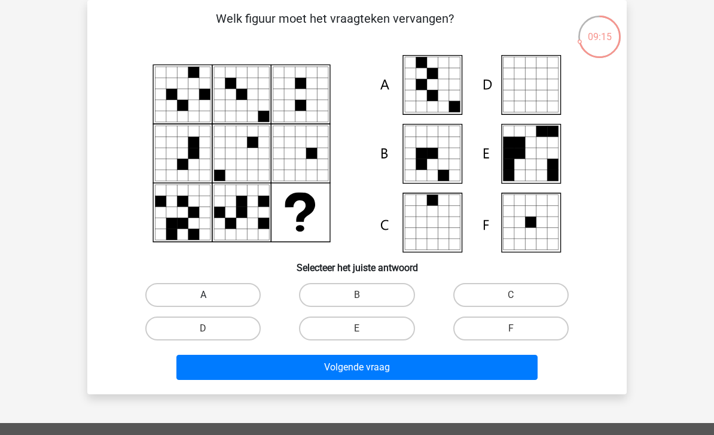
click at [214, 300] on label "A" at bounding box center [202, 295] width 115 height 24
click at [211, 300] on input "A" at bounding box center [207, 299] width 8 height 8
radio input "true"
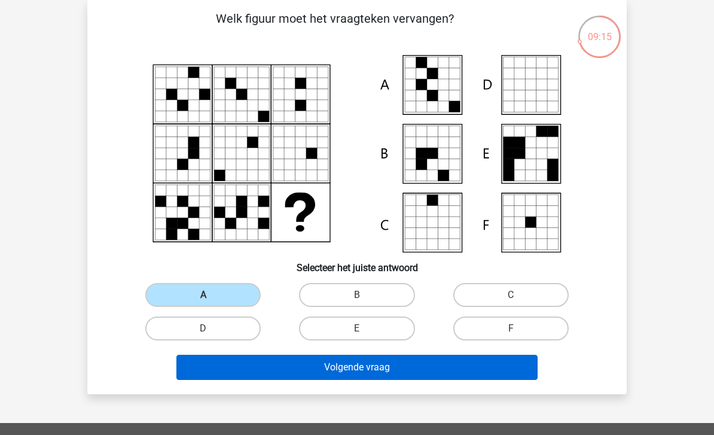
click at [257, 362] on button "Volgende vraag" at bounding box center [357, 367] width 362 height 25
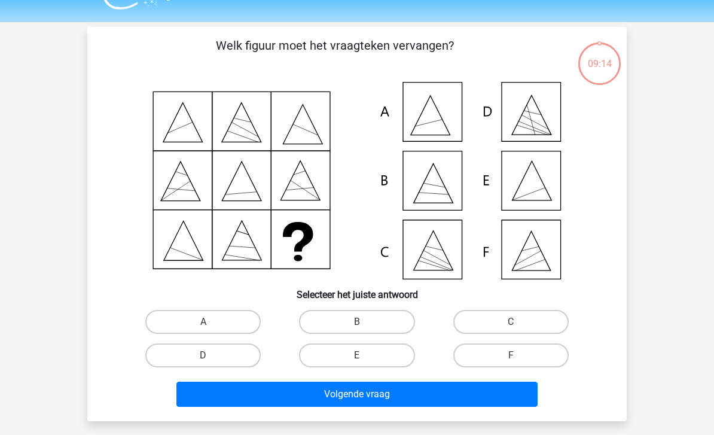
scroll to position [0, 0]
